Goal: Task Accomplishment & Management: Manage account settings

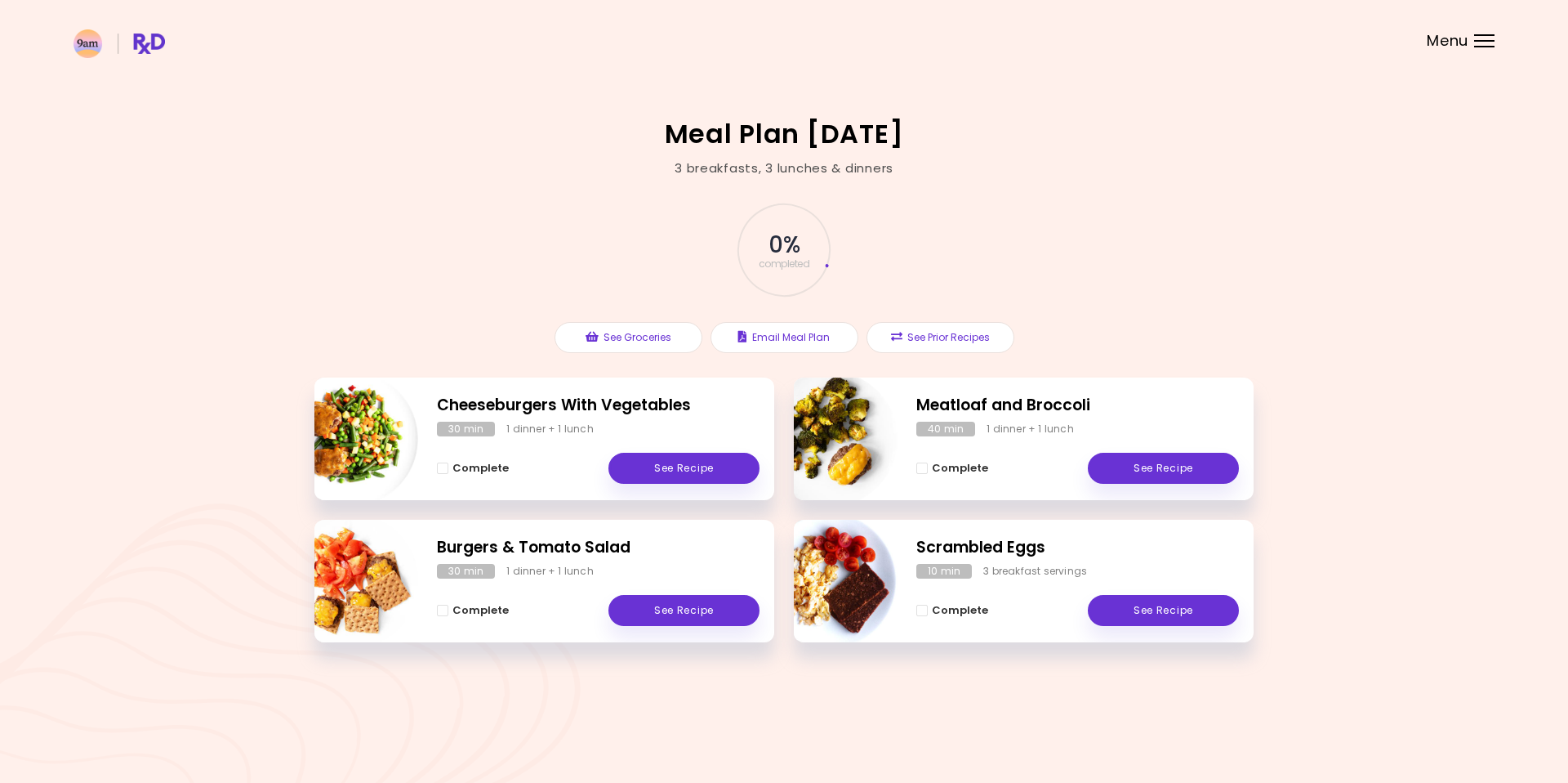
click at [1473, 32] on header at bounding box center [784, 33] width 1568 height 65
click at [1477, 45] on div "Menu" at bounding box center [1484, 41] width 20 height 13
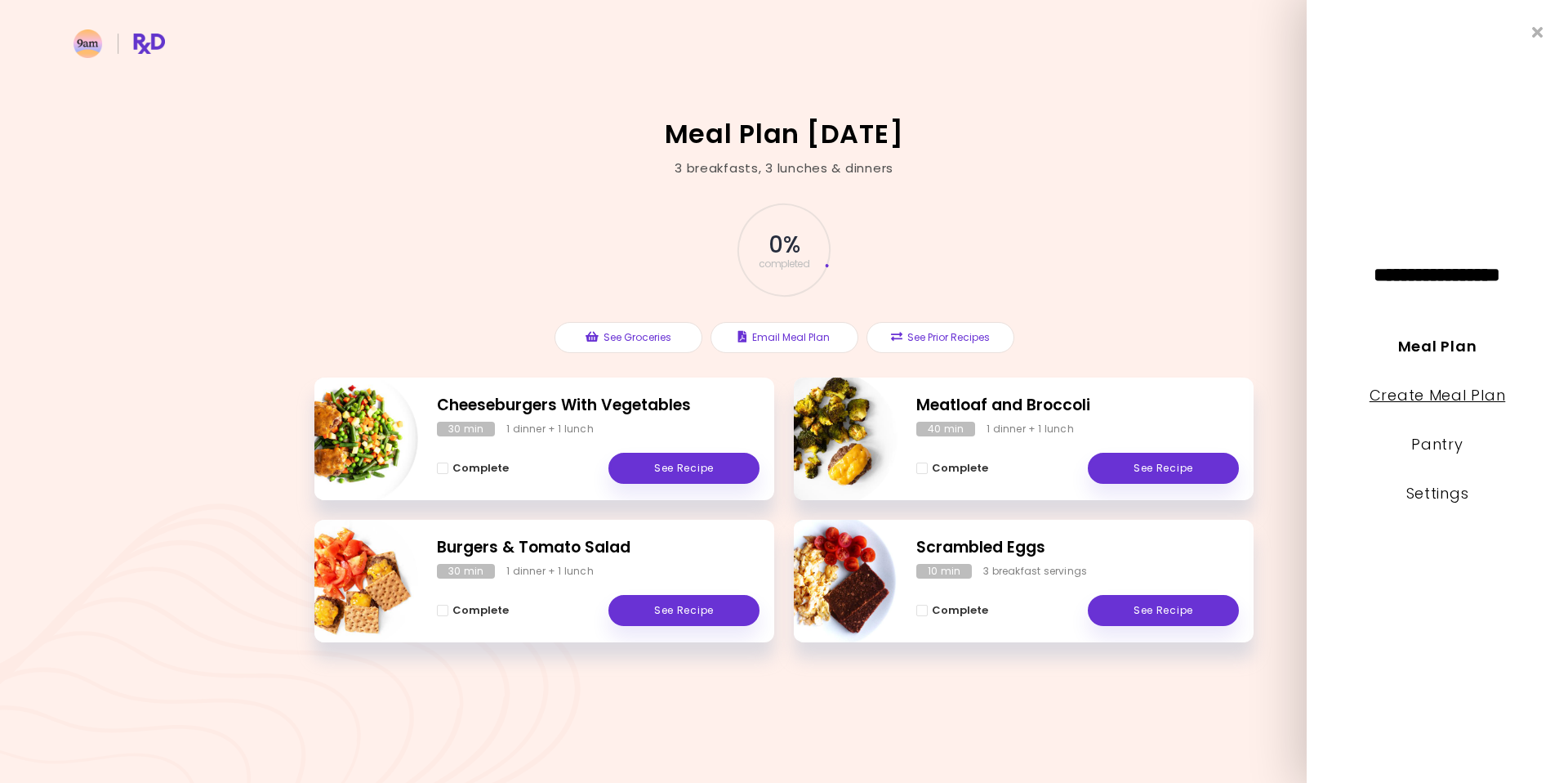
click at [1475, 396] on link "Create Meal Plan" at bounding box center [1437, 395] width 137 height 20
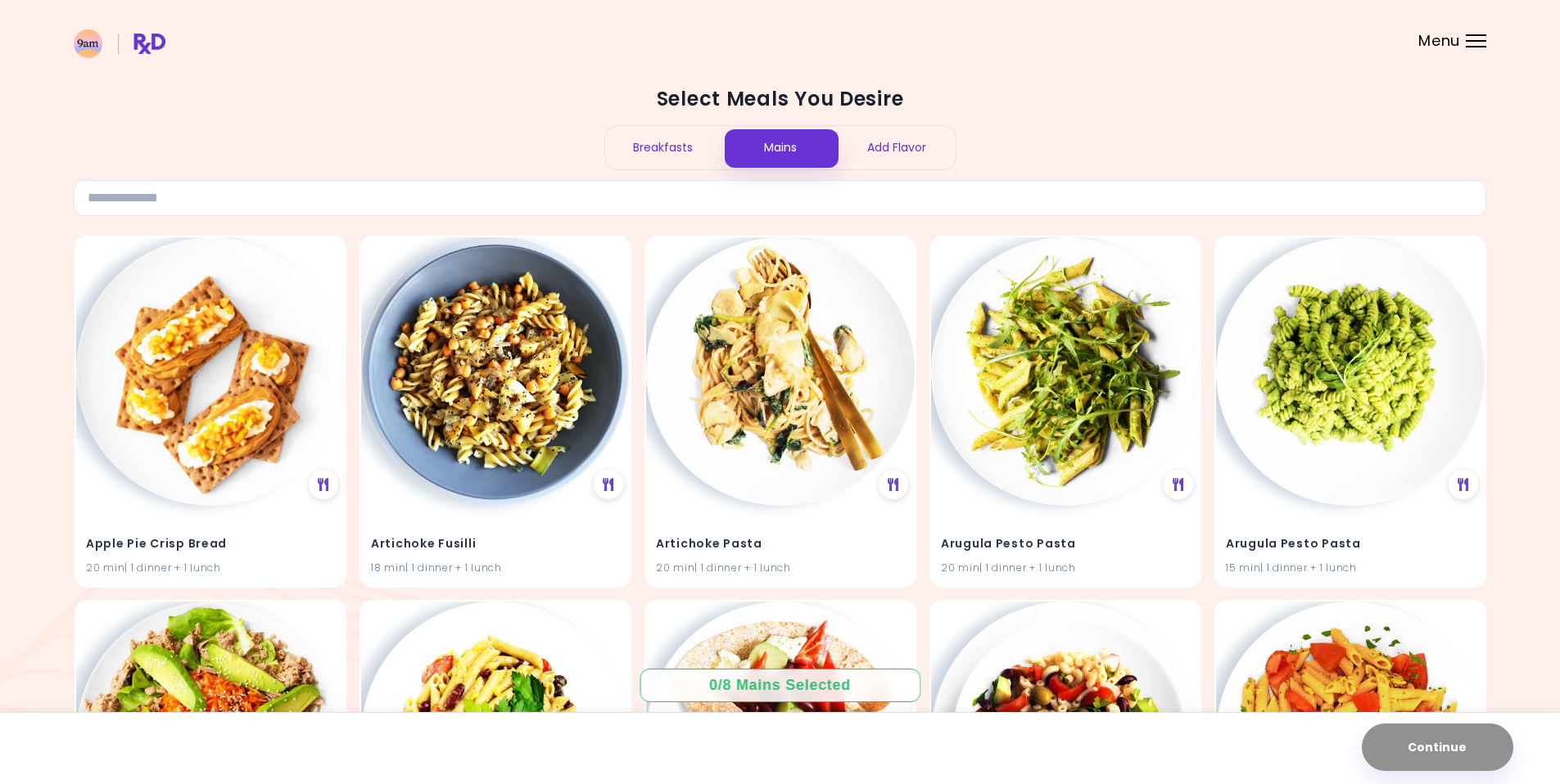
click at [1465, 42] on div "Menu" at bounding box center [1475, 41] width 20 height 13
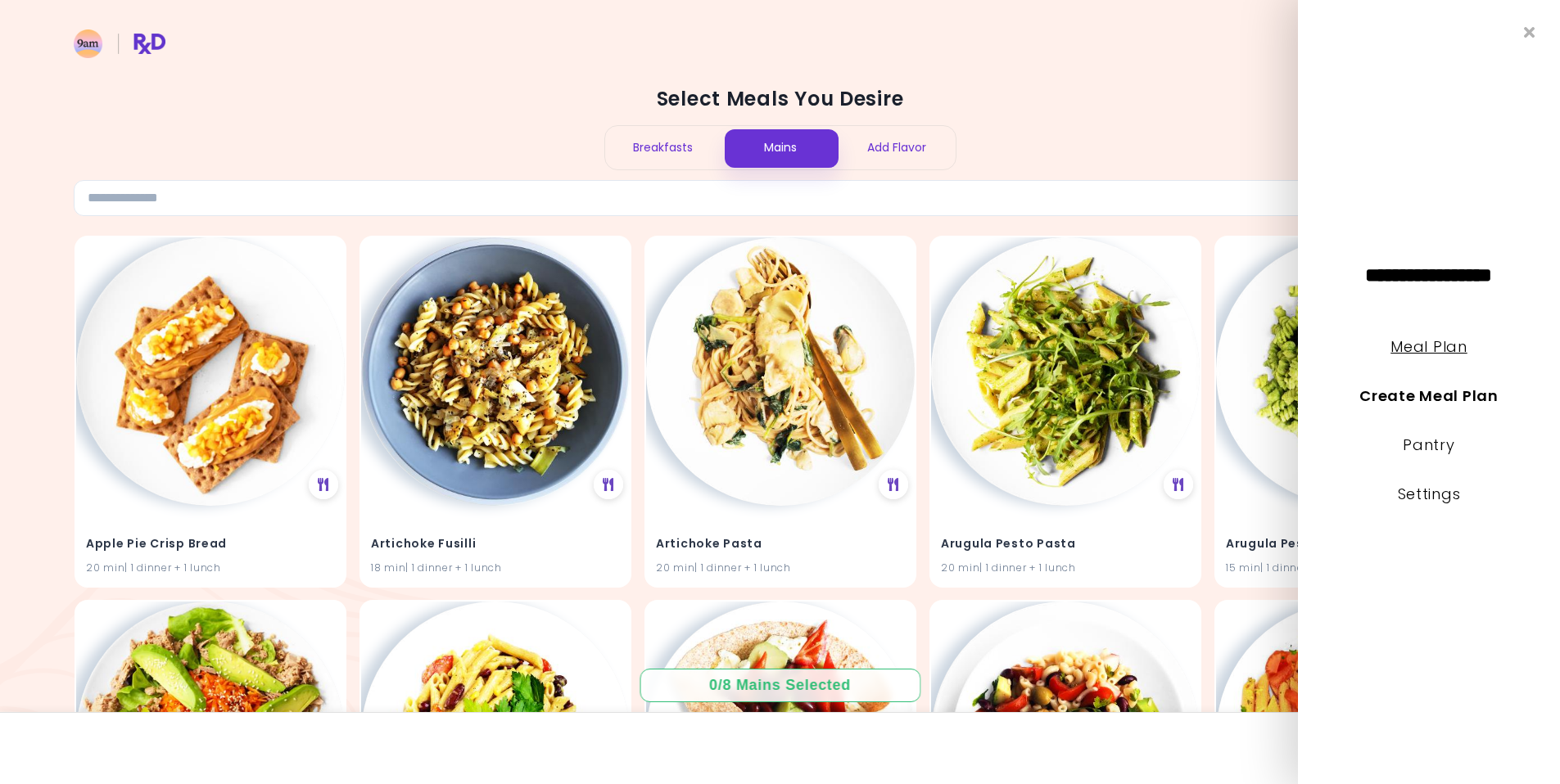
click at [1448, 346] on link "Meal Plan" at bounding box center [1428, 346] width 76 height 20
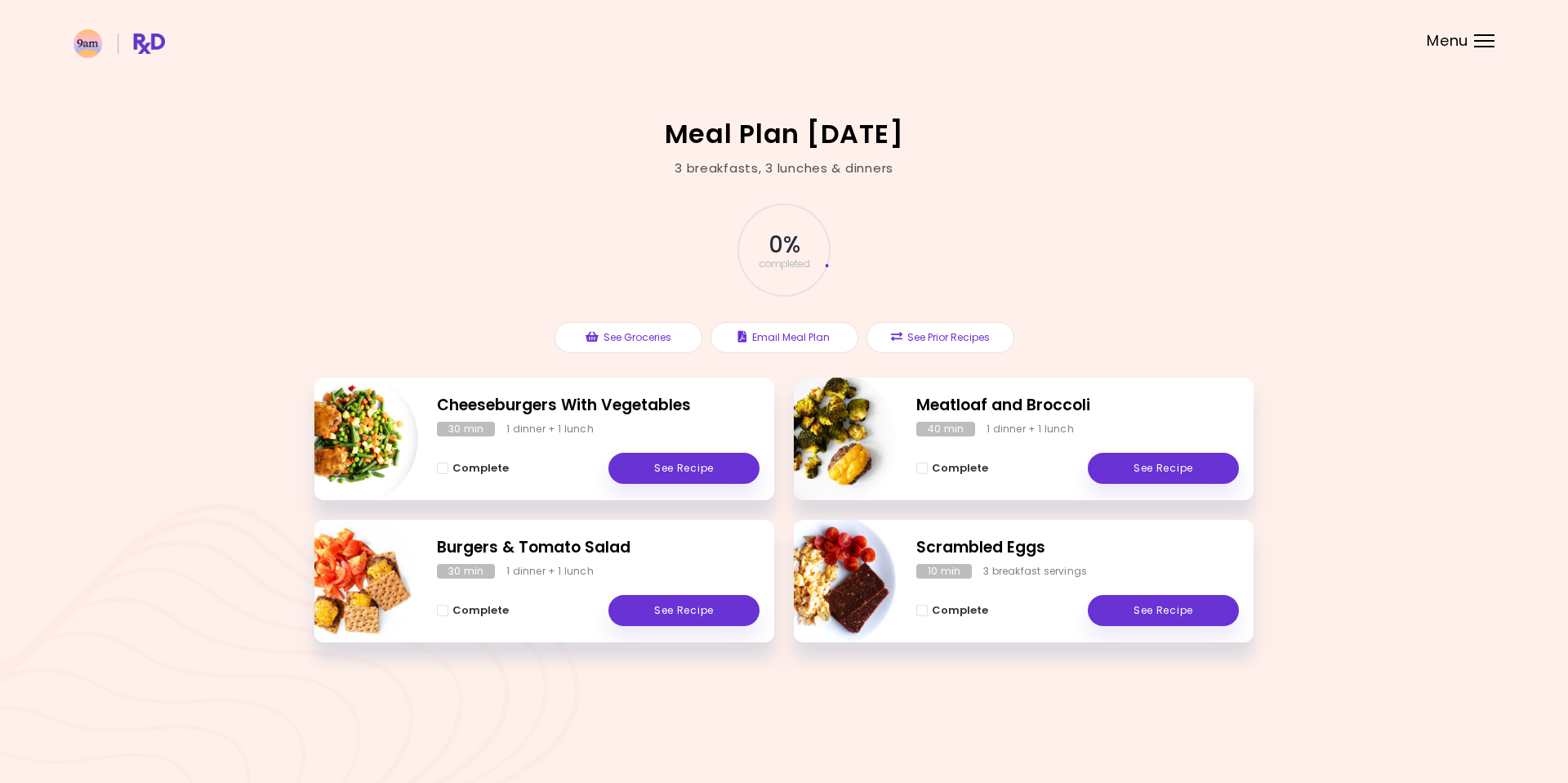
click at [1473, 56] on header at bounding box center [784, 33] width 1568 height 65
click at [1458, 34] on span "Menu" at bounding box center [1447, 41] width 41 height 15
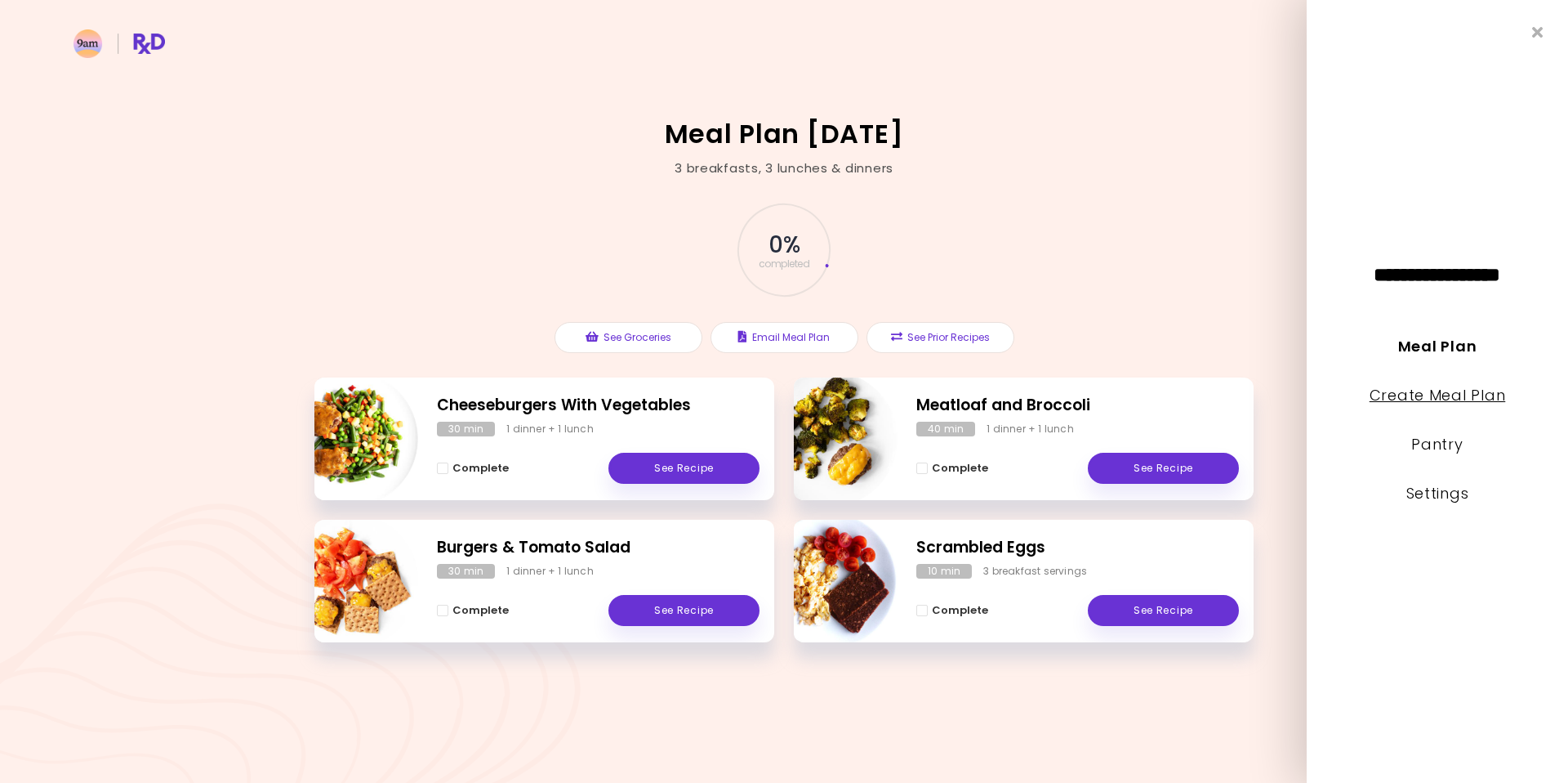
click at [1454, 392] on link "Create Meal Plan" at bounding box center [1437, 395] width 137 height 20
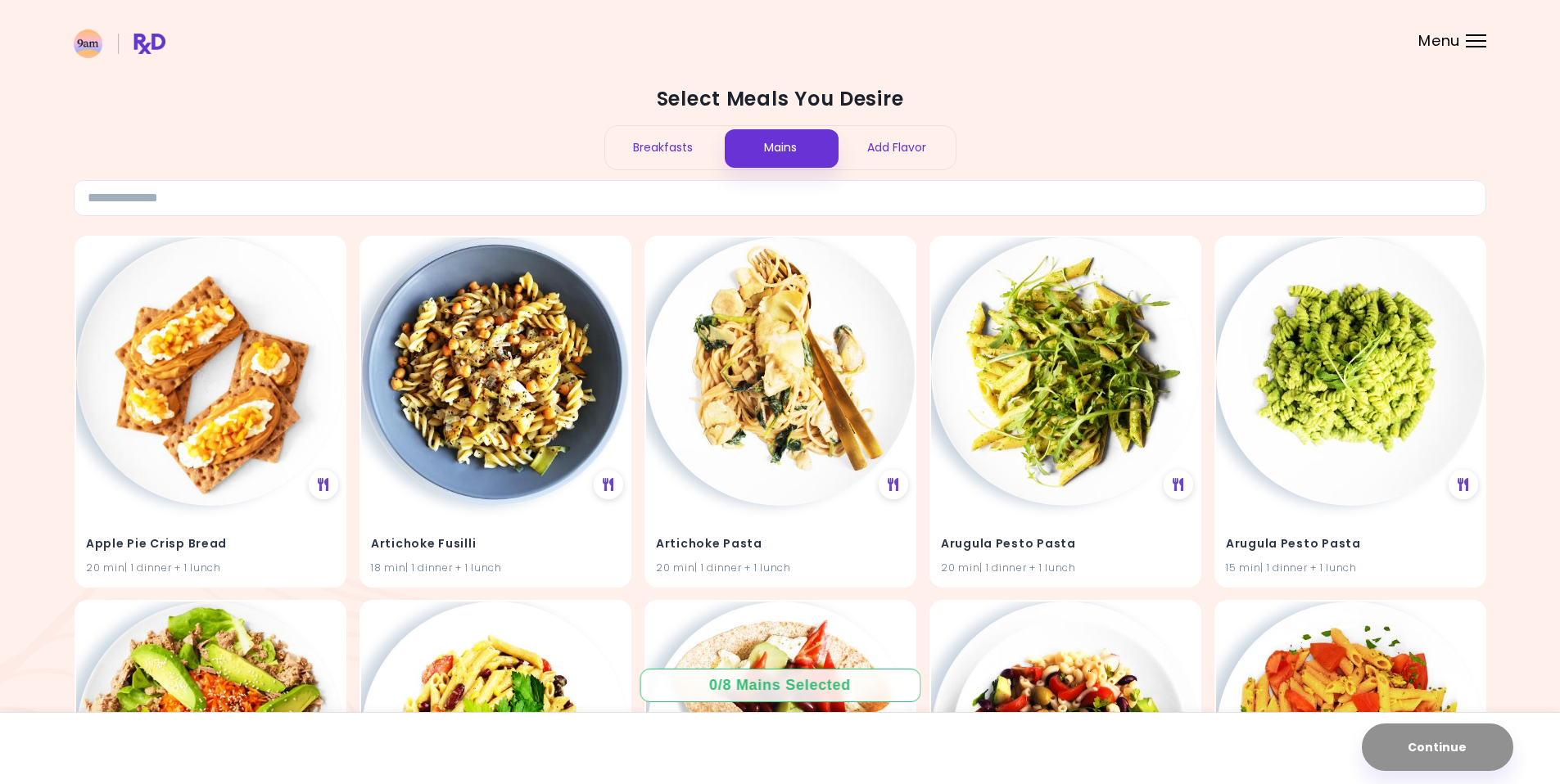
drag, startPoint x: 691, startPoint y: 171, endPoint x: 692, endPoint y: 153, distance: 18.0
click at [692, 170] on div "Select Meals You Desire Breakfasts Mains Add Flavor" at bounding box center [779, 150] width 1412 height 130
click at [693, 151] on div "Breakfasts" at bounding box center [663, 148] width 117 height 43
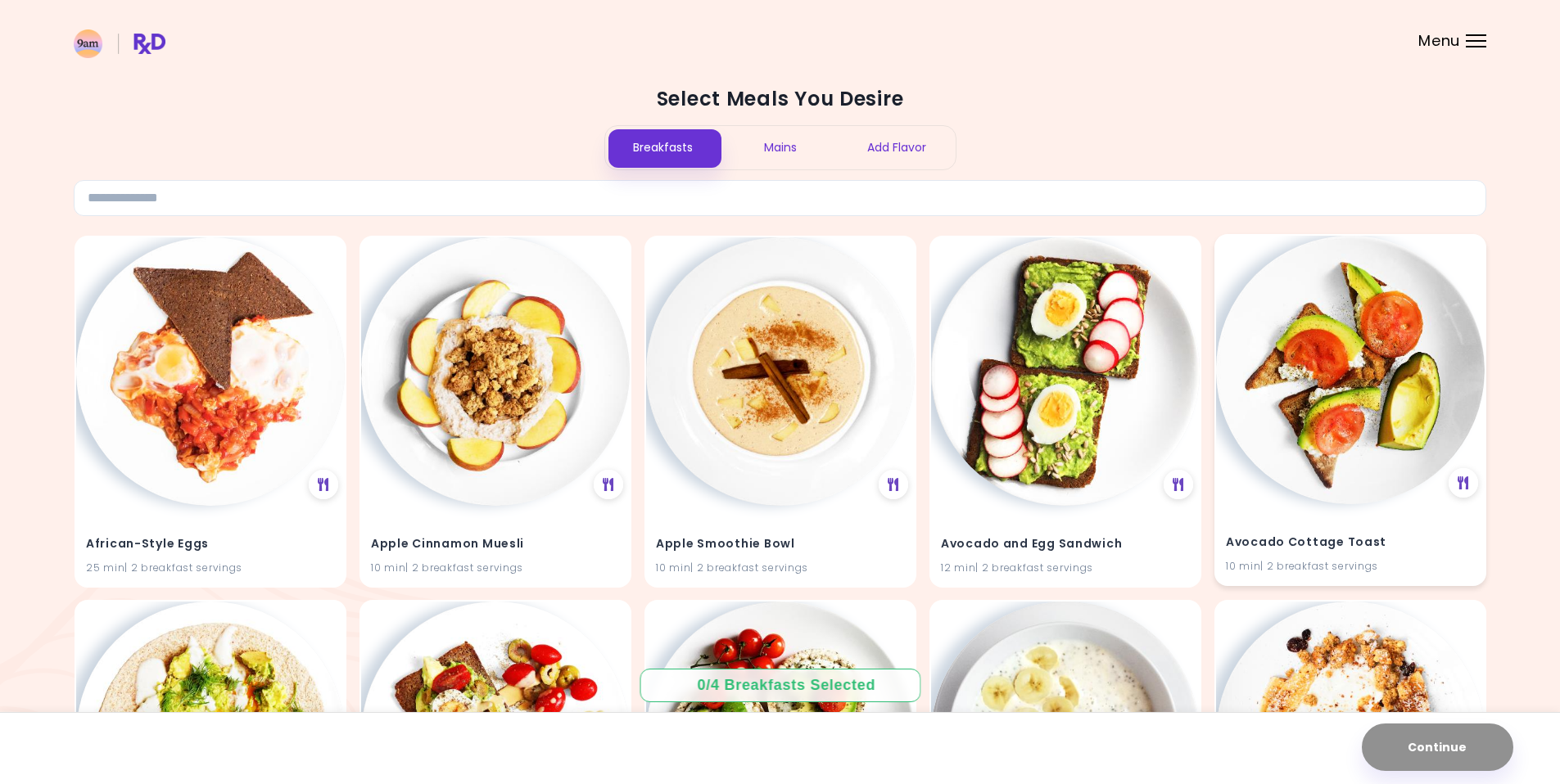
click at [1405, 410] on img at bounding box center [1350, 370] width 269 height 269
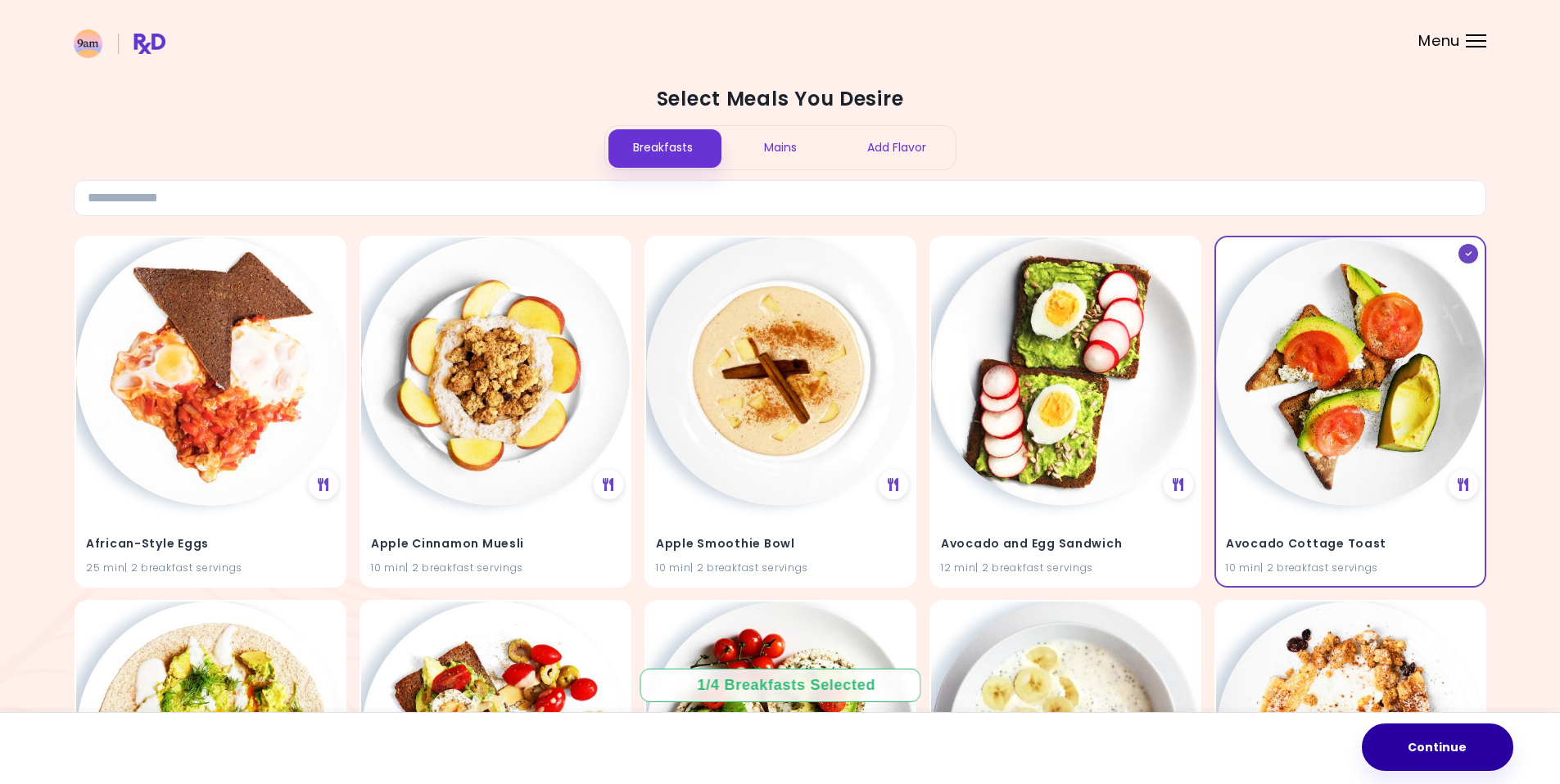
click at [1426, 735] on button "Continue" at bounding box center [1437, 747] width 151 height 48
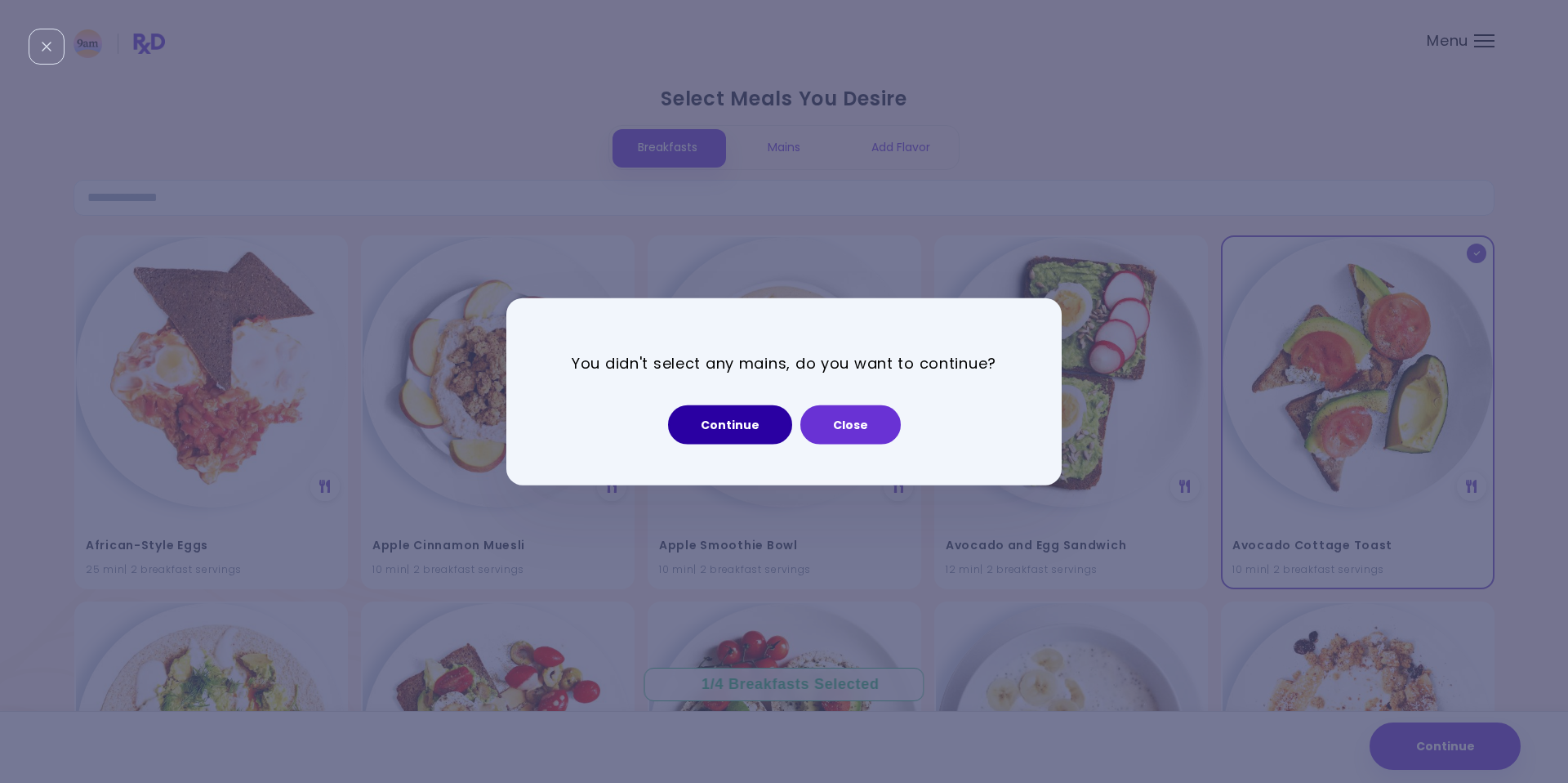
click at [731, 432] on button "Continue" at bounding box center [730, 424] width 124 height 39
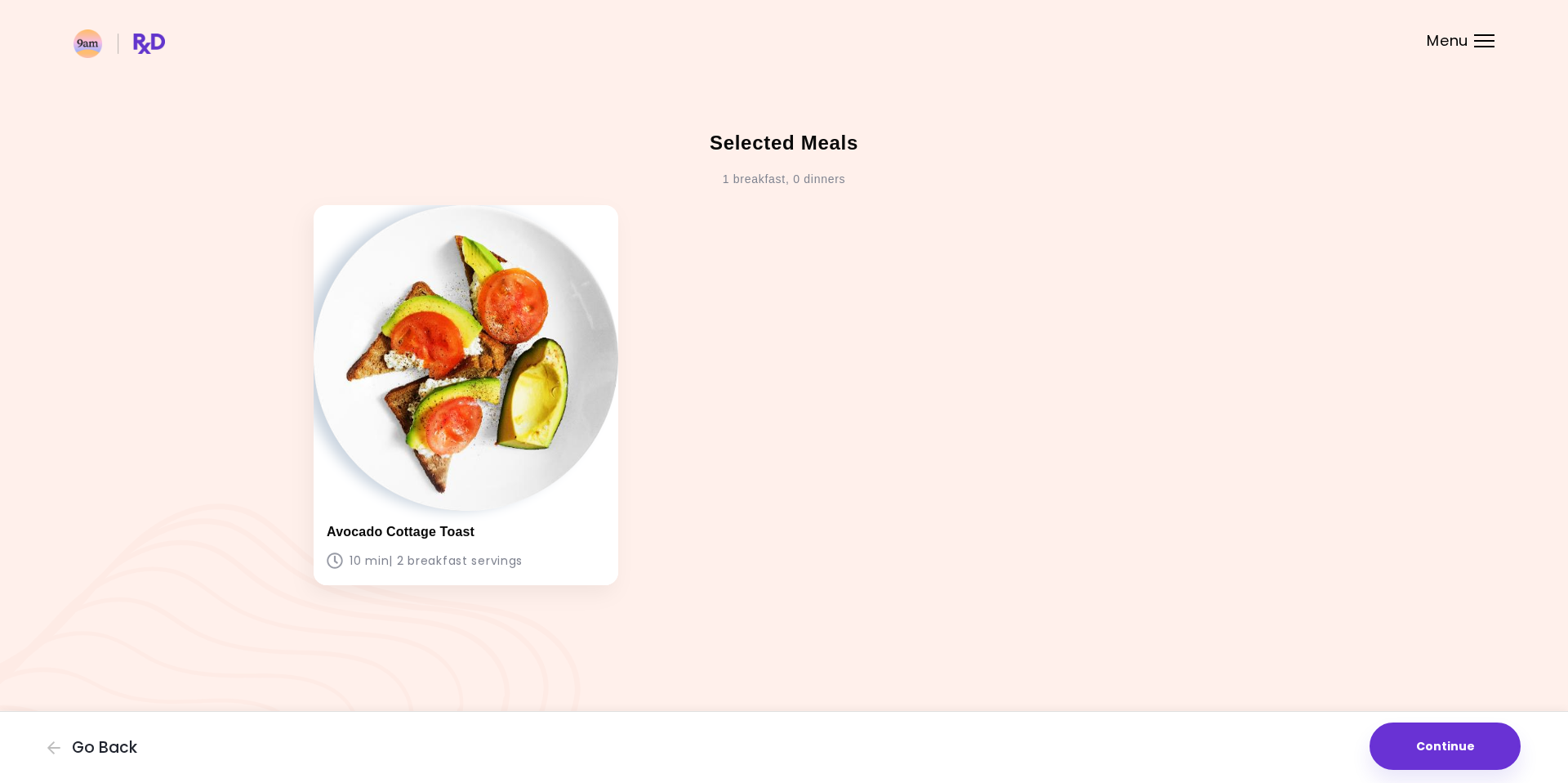
click at [1479, 36] on div "Menu" at bounding box center [1484, 41] width 20 height 13
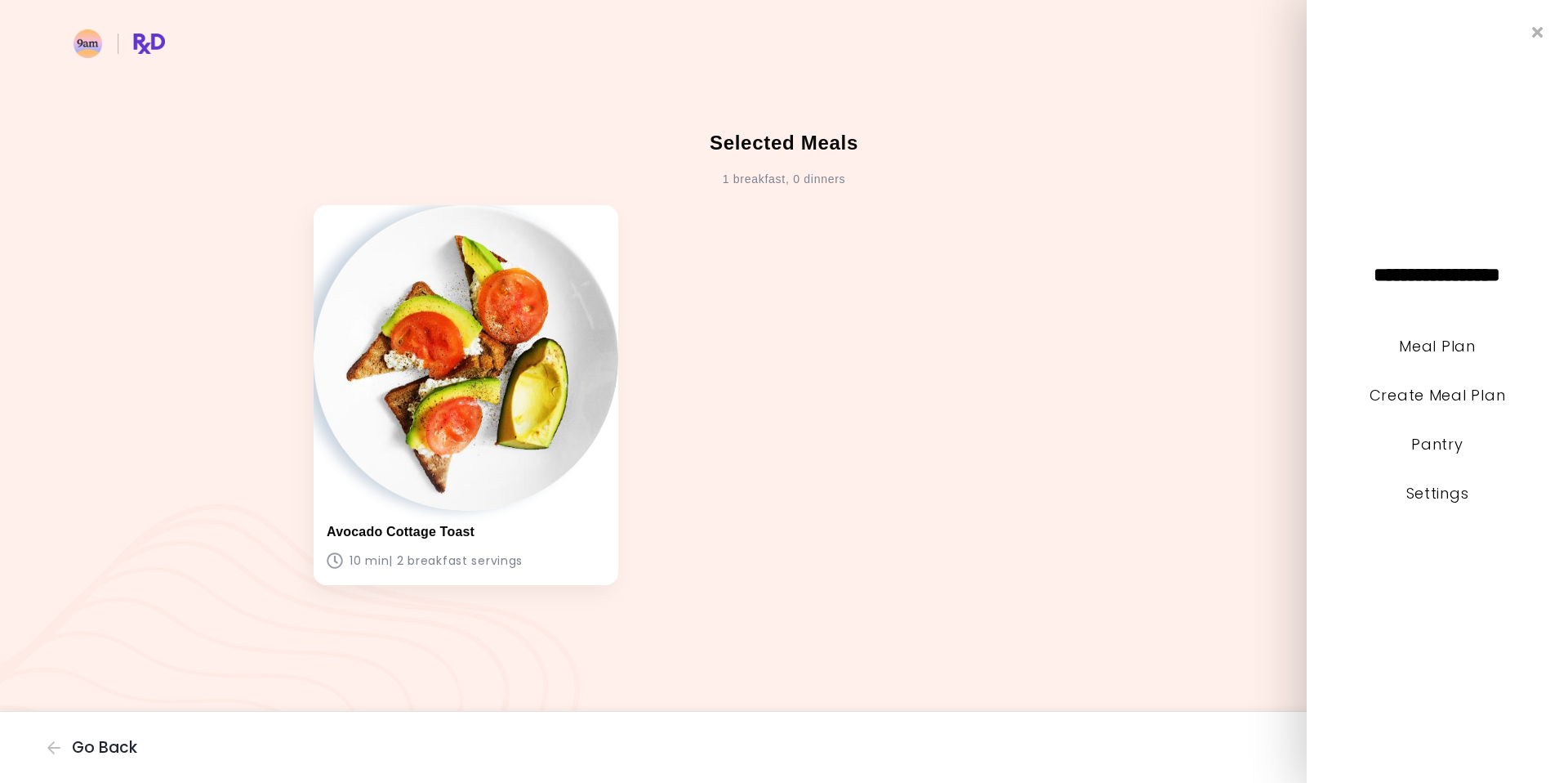
click at [1429, 504] on li "Settings" at bounding box center [1437, 505] width 261 height 49
click at [1429, 490] on link "Settings" at bounding box center [1437, 493] width 63 height 20
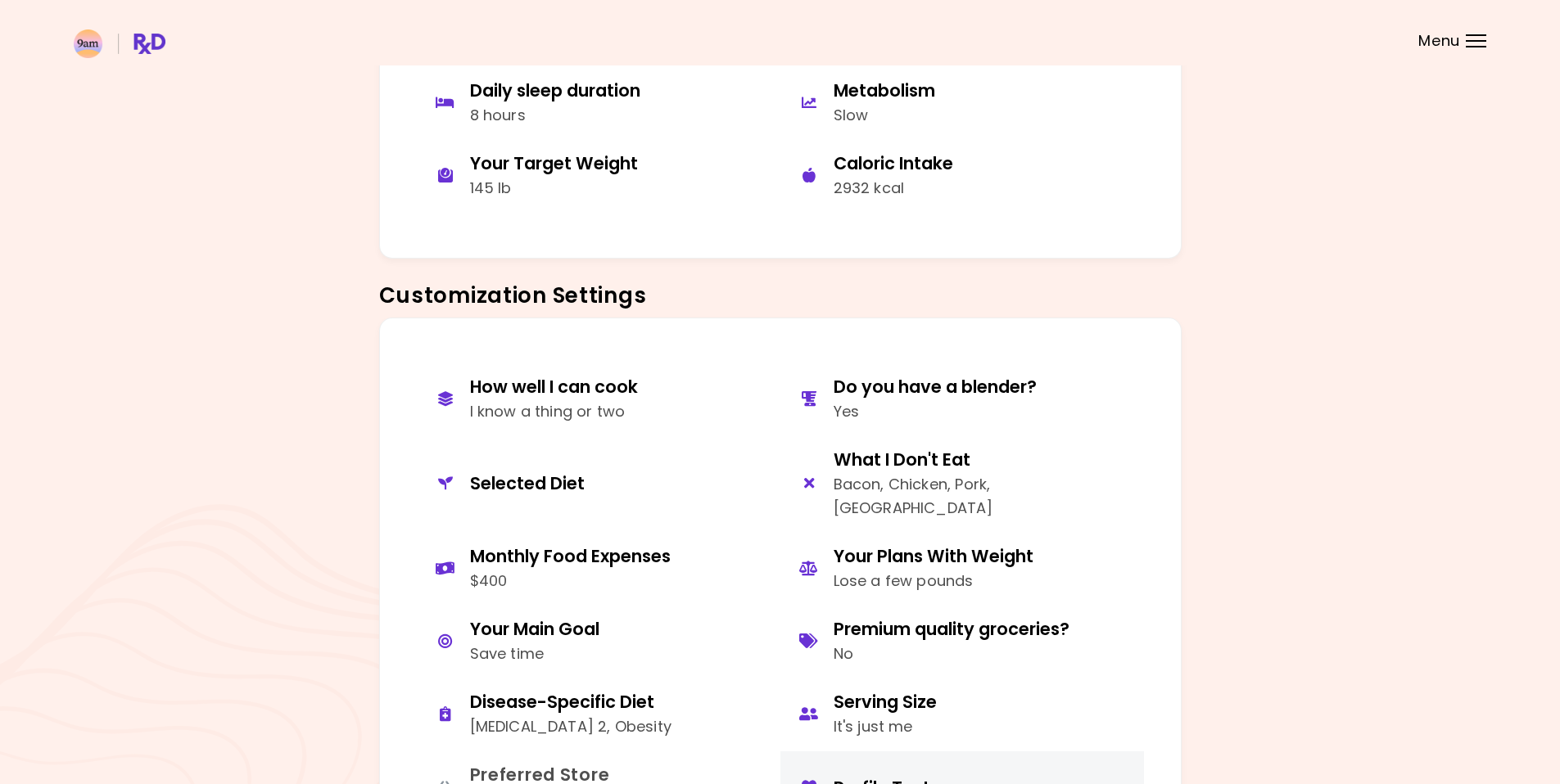
scroll to position [750, 0]
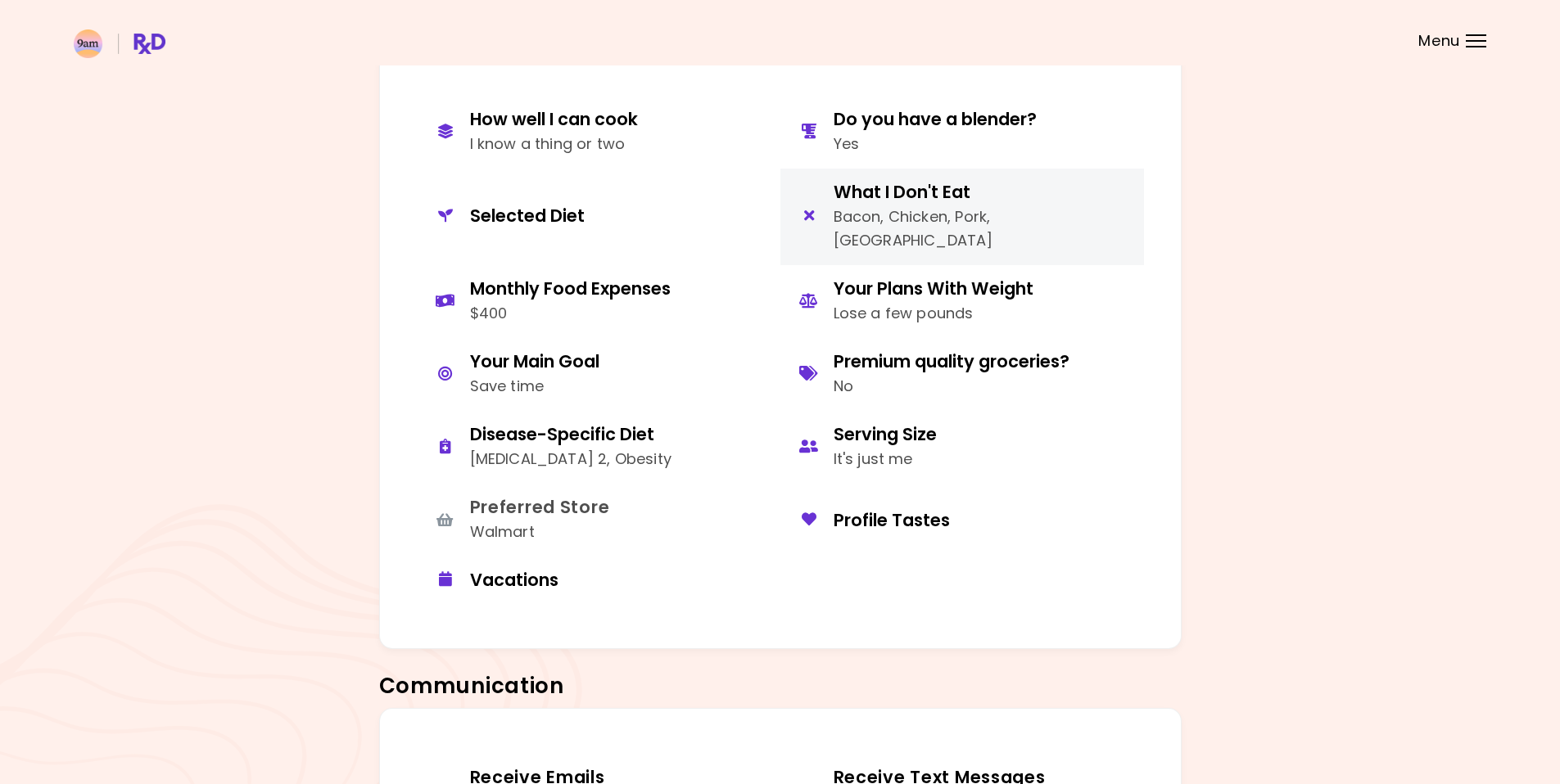
click at [1135, 224] on button "What I Don't Eat Bacon, Chicken, Pork, [GEOGRAPHIC_DATA]" at bounding box center [961, 217] width 363 height 96
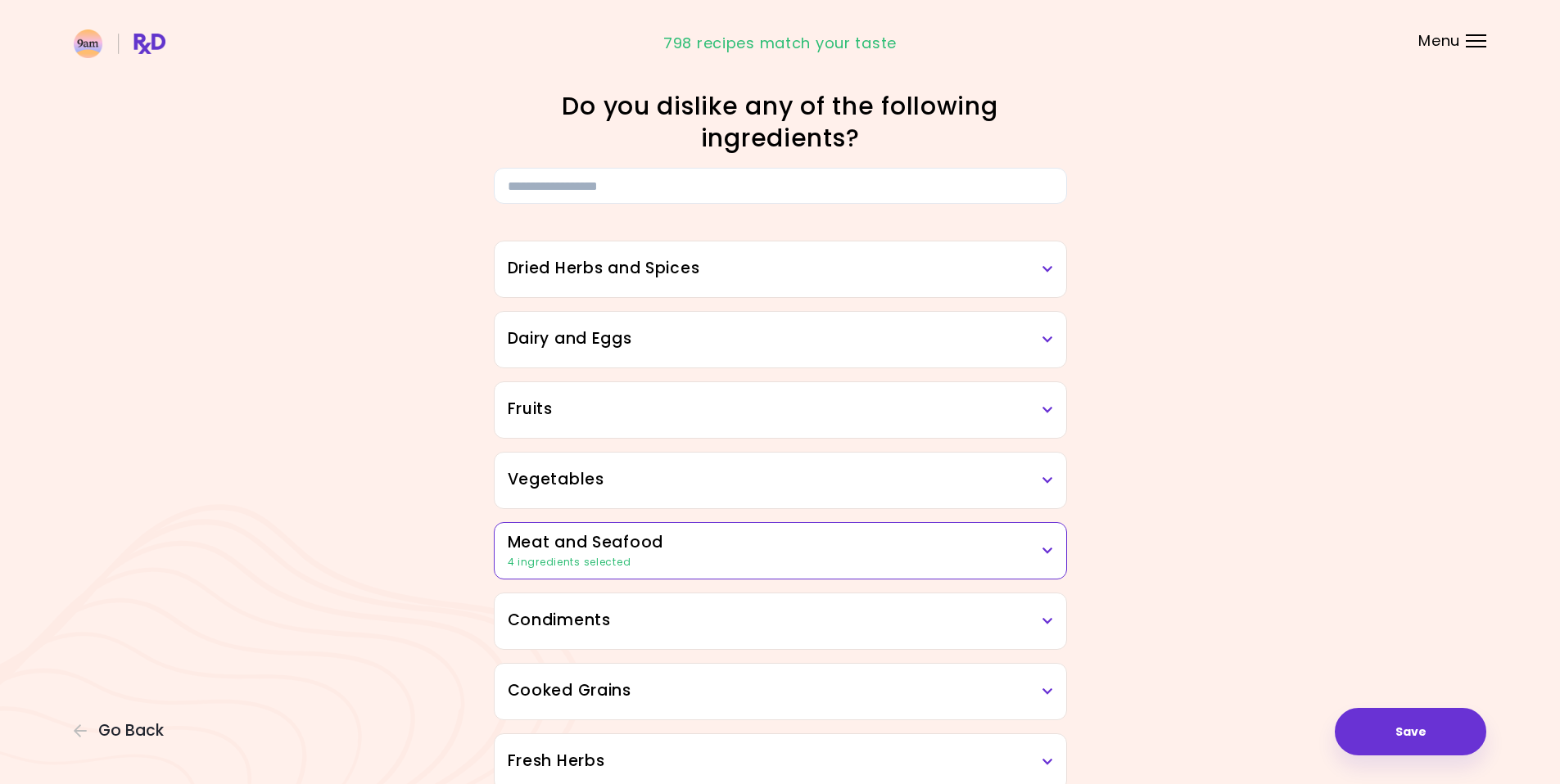
click at [1460, 47] on header at bounding box center [780, 33] width 1560 height 65
click at [1463, 41] on header at bounding box center [780, 33] width 1560 height 65
click at [1477, 32] on header at bounding box center [780, 33] width 1560 height 65
click at [1477, 49] on header at bounding box center [780, 33] width 1560 height 65
click at [1477, 40] on div at bounding box center [1475, 41] width 20 height 2
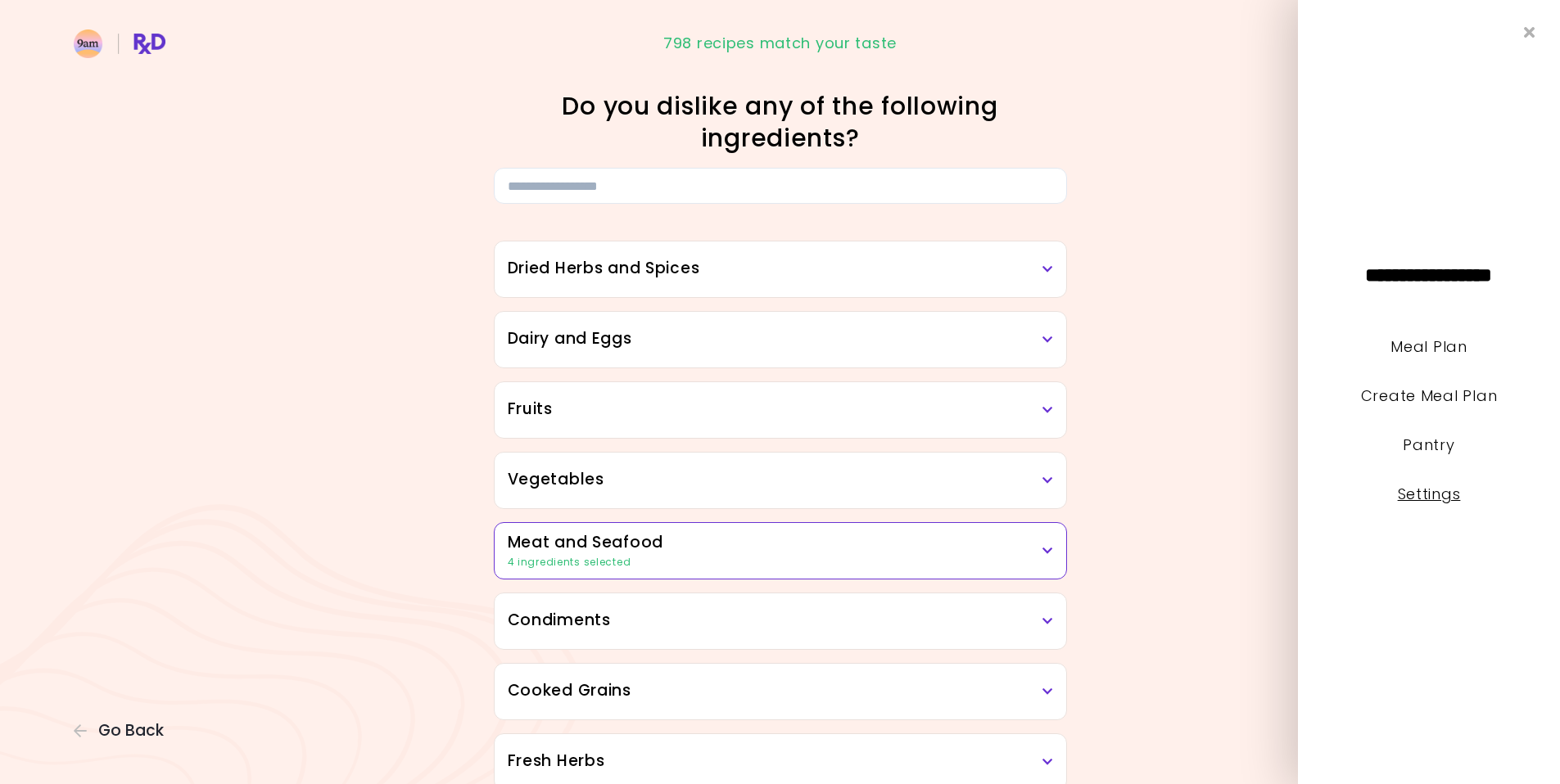
click at [1429, 490] on link "Settings" at bounding box center [1428, 493] width 63 height 20
